Goal: Find specific page/section: Find specific page/section

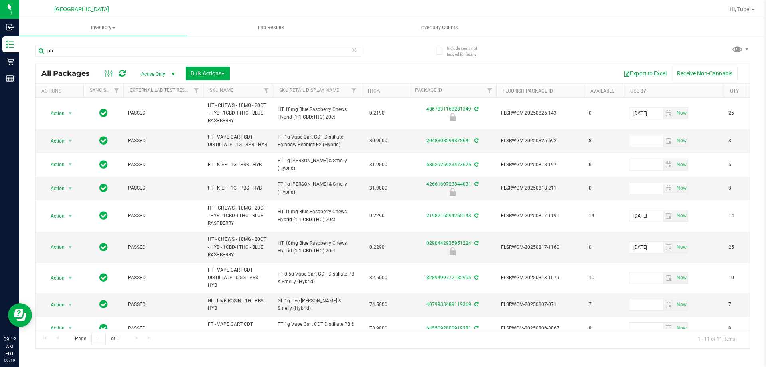
drag, startPoint x: 153, startPoint y: 53, endPoint x: 130, endPoint y: 62, distance: 24.4
click at [130, 62] on div "pb" at bounding box center [198, 54] width 326 height 18
click at [122, 51] on input "pb" at bounding box center [198, 51] width 326 height 12
type input "p"
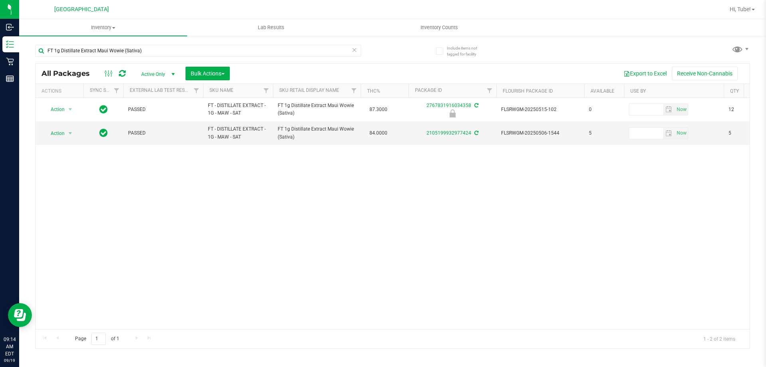
click at [195, 57] on div "FT 1g Distillate Extract Maui Wowie (Sativa)" at bounding box center [198, 54] width 326 height 18
drag, startPoint x: 158, startPoint y: 51, endPoint x: 27, endPoint y: 63, distance: 132.2
click at [27, 63] on div "Include items not tagged for facility FT 1g Distillate Extract Maui Wowie (Sati…" at bounding box center [392, 156] width 747 height 243
paste input "Vape Cart Distillate Strawberry Cough (Hybrid-"
drag, startPoint x: 203, startPoint y: 43, endPoint x: 68, endPoint y: 52, distance: 134.7
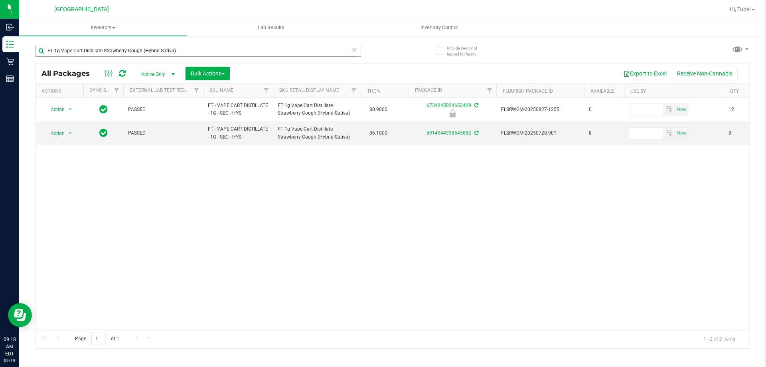
click at [68, 52] on div "FT 1g Vape Cart Distillate Strawberry Cough (Hybrid-Sativa)" at bounding box center [213, 50] width 357 height 26
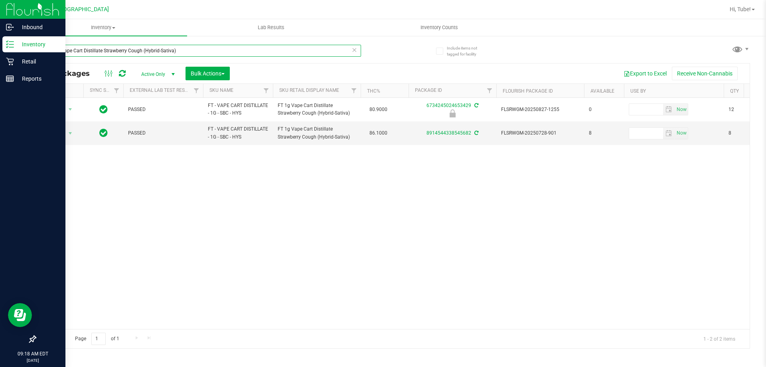
drag, startPoint x: 172, startPoint y: 50, endPoint x: 18, endPoint y: 42, distance: 154.1
click at [30, 49] on div "Include items not tagged for facility FT 1g Vape Cart Distillate Strawberry Cou…" at bounding box center [392, 156] width 747 height 243
type input ")"
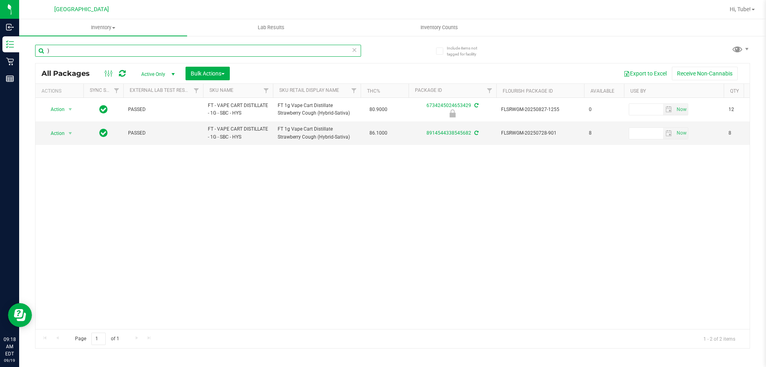
click at [101, 51] on input ")" at bounding box center [198, 51] width 326 height 12
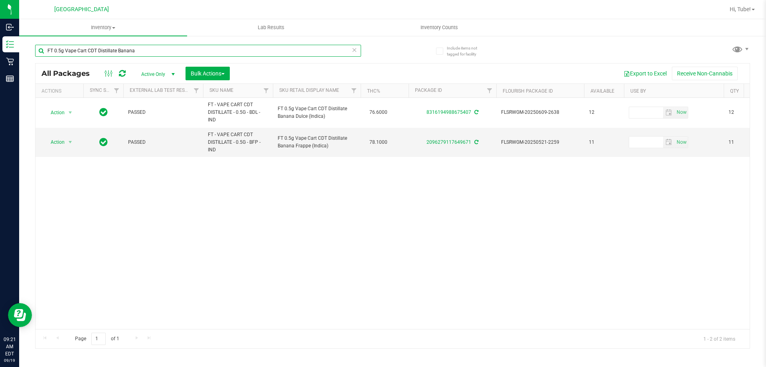
type input "FT 0.5g Vape Cart CDT Distillate Banana"
click at [247, 52] on input "FT 0.5g Vape Cart CDT Distillate Banana" at bounding box center [198, 51] width 326 height 12
click at [352, 48] on icon at bounding box center [354, 50] width 6 height 10
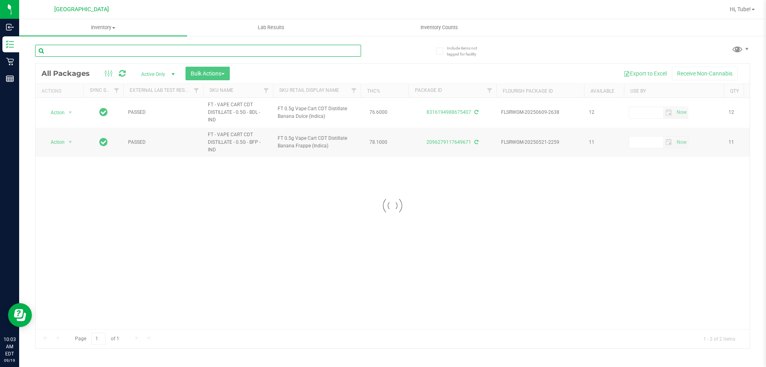
click at [269, 51] on input "text" at bounding box center [198, 51] width 326 height 12
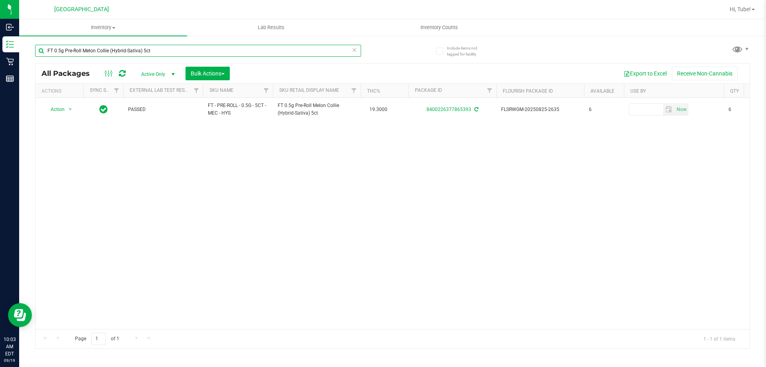
type input "FT 0.5g Pre-Roll Melon Collie (Hybrid-Sativa) 5ct"
